Goal: Information Seeking & Learning: Compare options

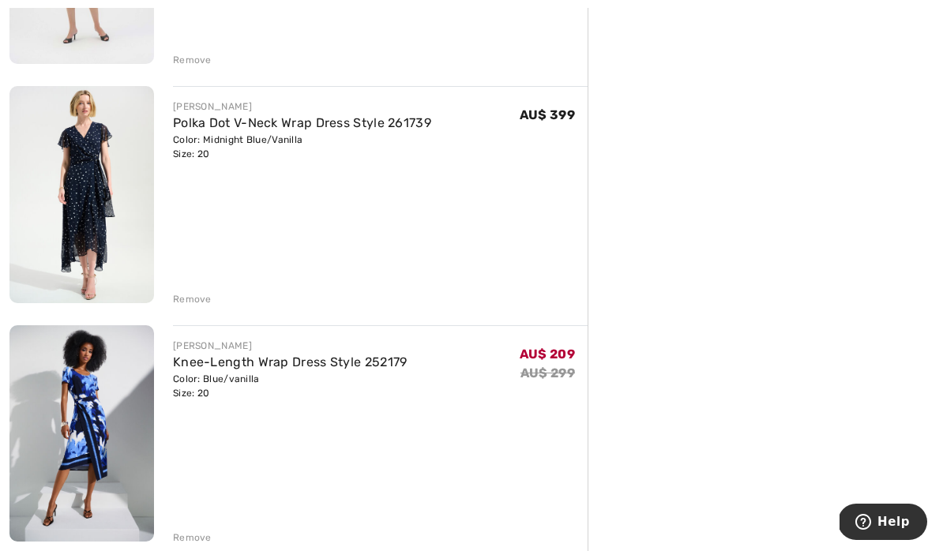
scroll to position [840, 0]
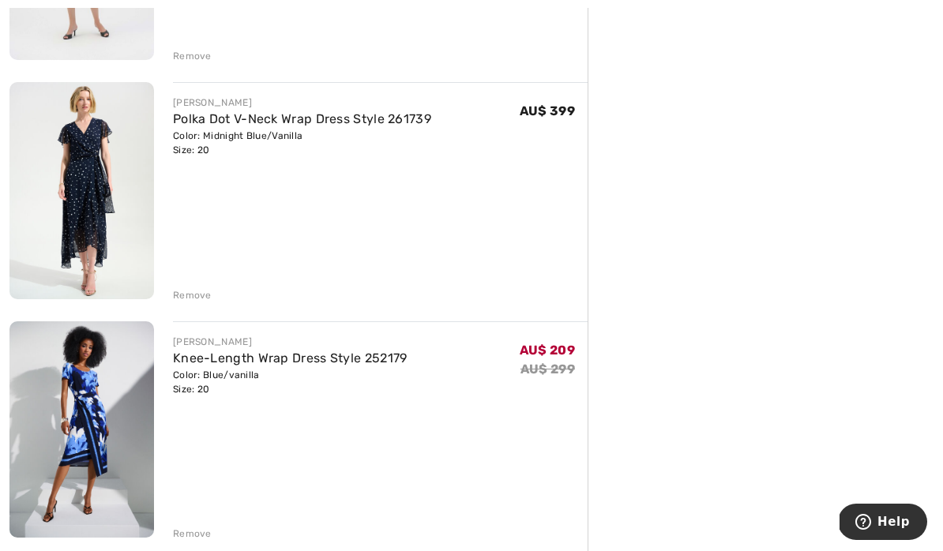
click at [93, 186] on img at bounding box center [81, 190] width 144 height 217
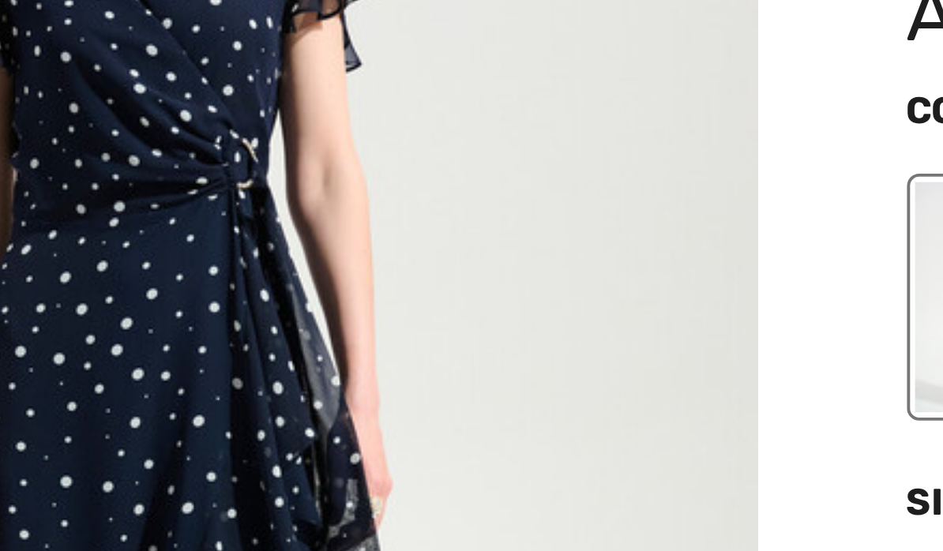
scroll to position [35, 0]
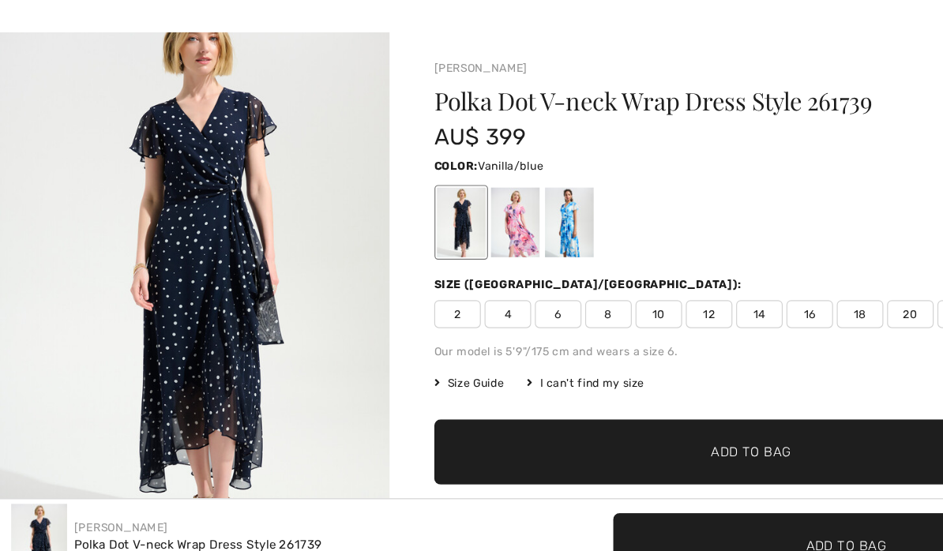
click at [485, 208] on div at bounding box center [482, 237] width 41 height 59
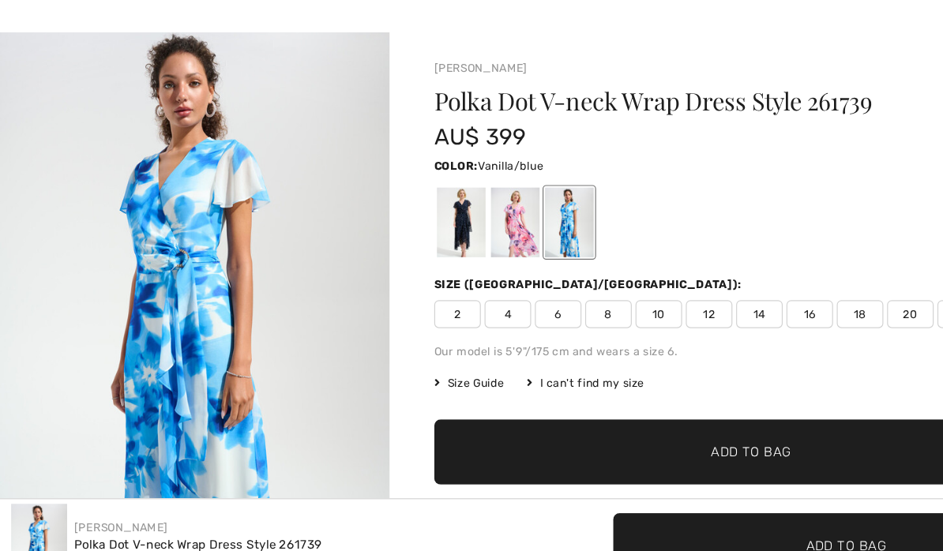
scroll to position [0, 0]
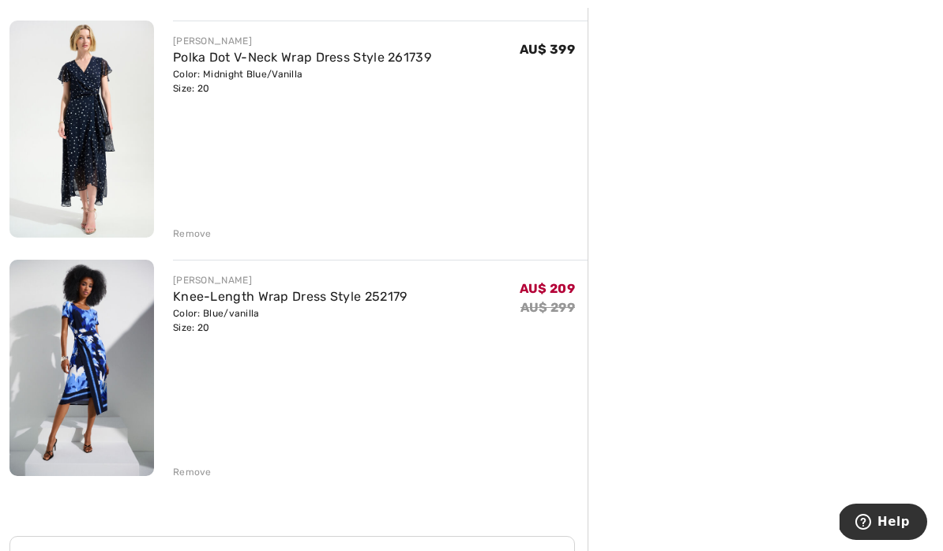
click at [114, 352] on img at bounding box center [81, 368] width 144 height 217
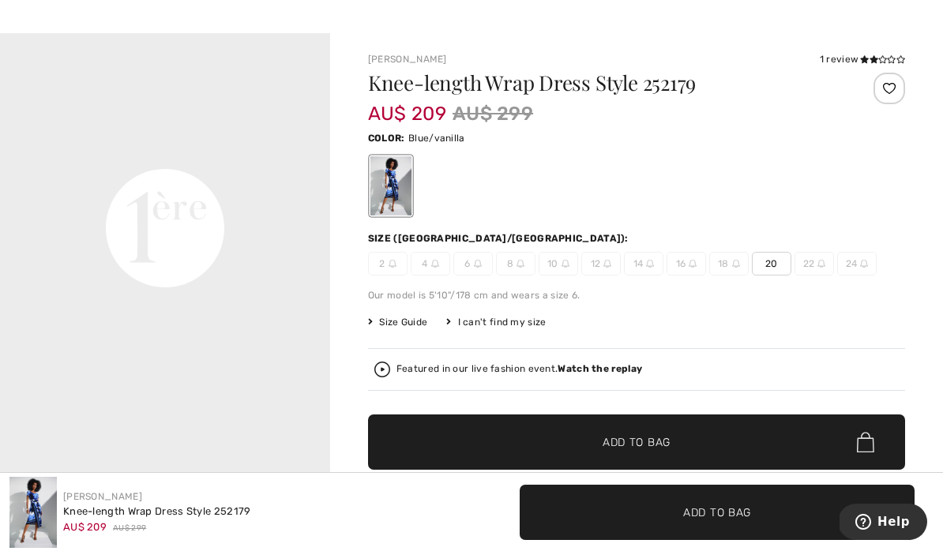
scroll to position [49, 0]
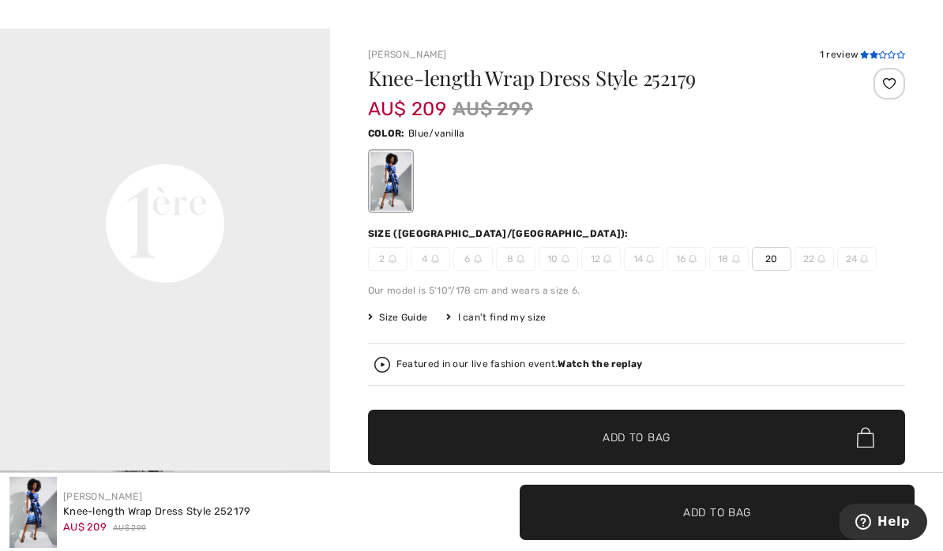
click at [860, 55] on icon at bounding box center [864, 55] width 9 height 8
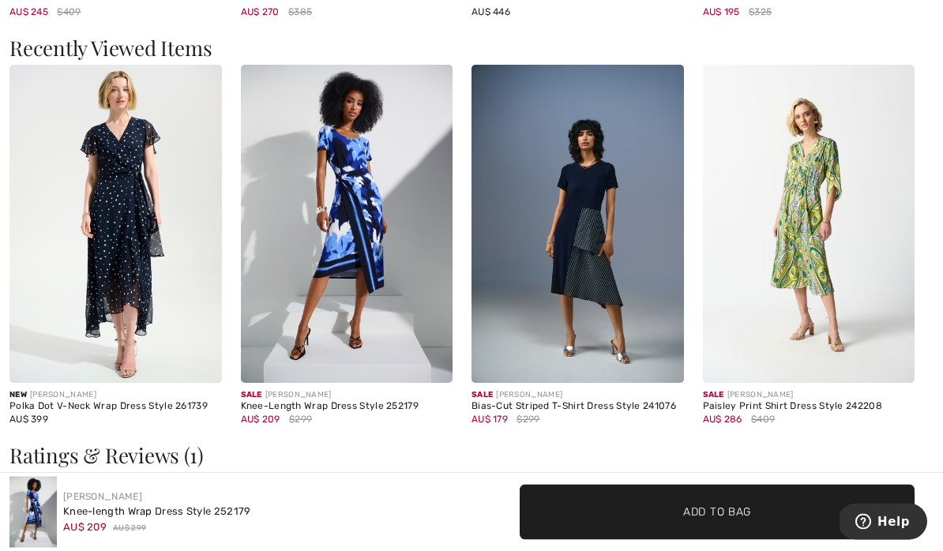
scroll to position [1771, 0]
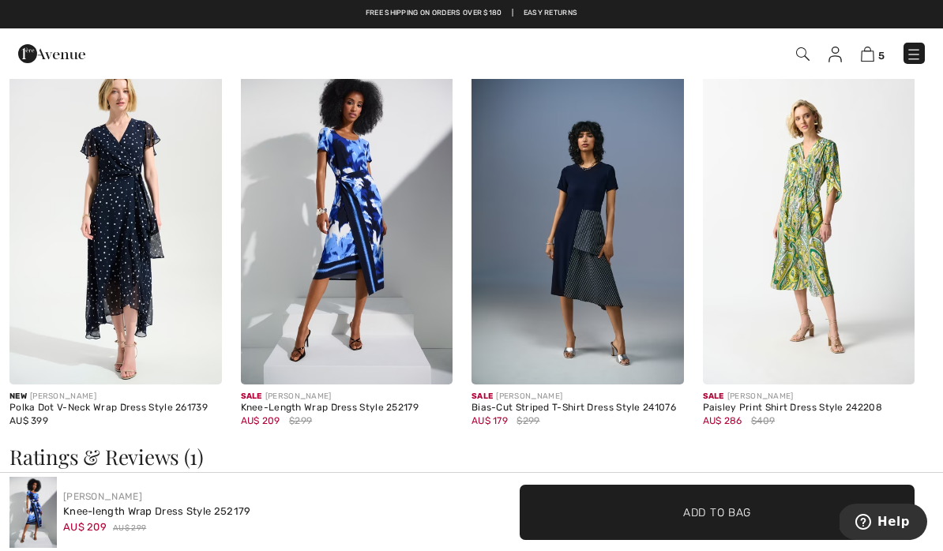
click at [127, 223] on img at bounding box center [115, 225] width 212 height 318
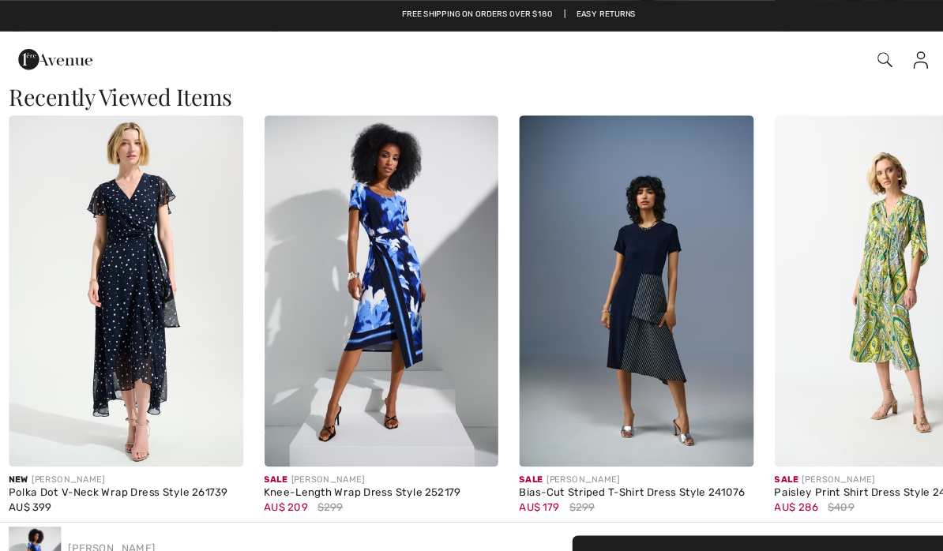
scroll to position [1730, 0]
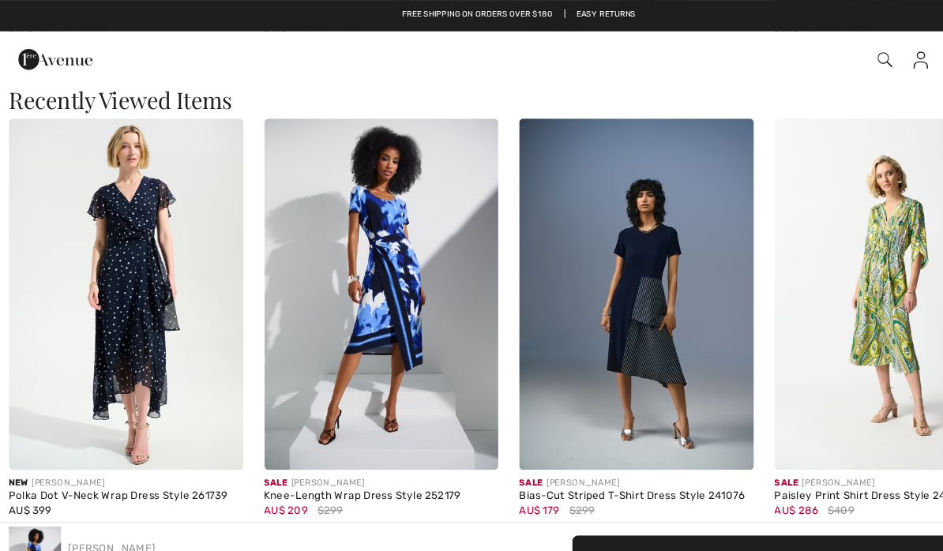
click at [118, 246] on img at bounding box center [115, 266] width 212 height 318
click at [120, 199] on img at bounding box center [115, 266] width 212 height 318
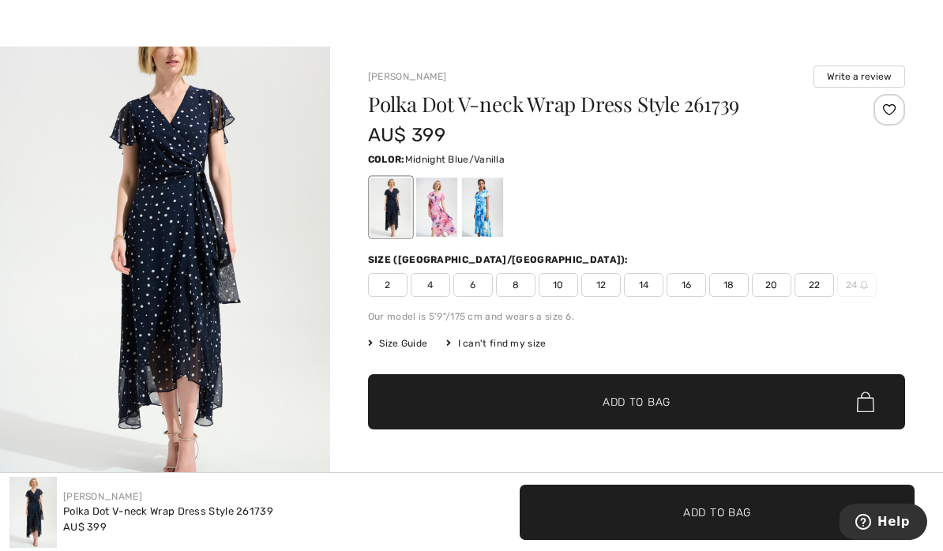
scroll to position [41, 0]
